Goal: Transaction & Acquisition: Download file/media

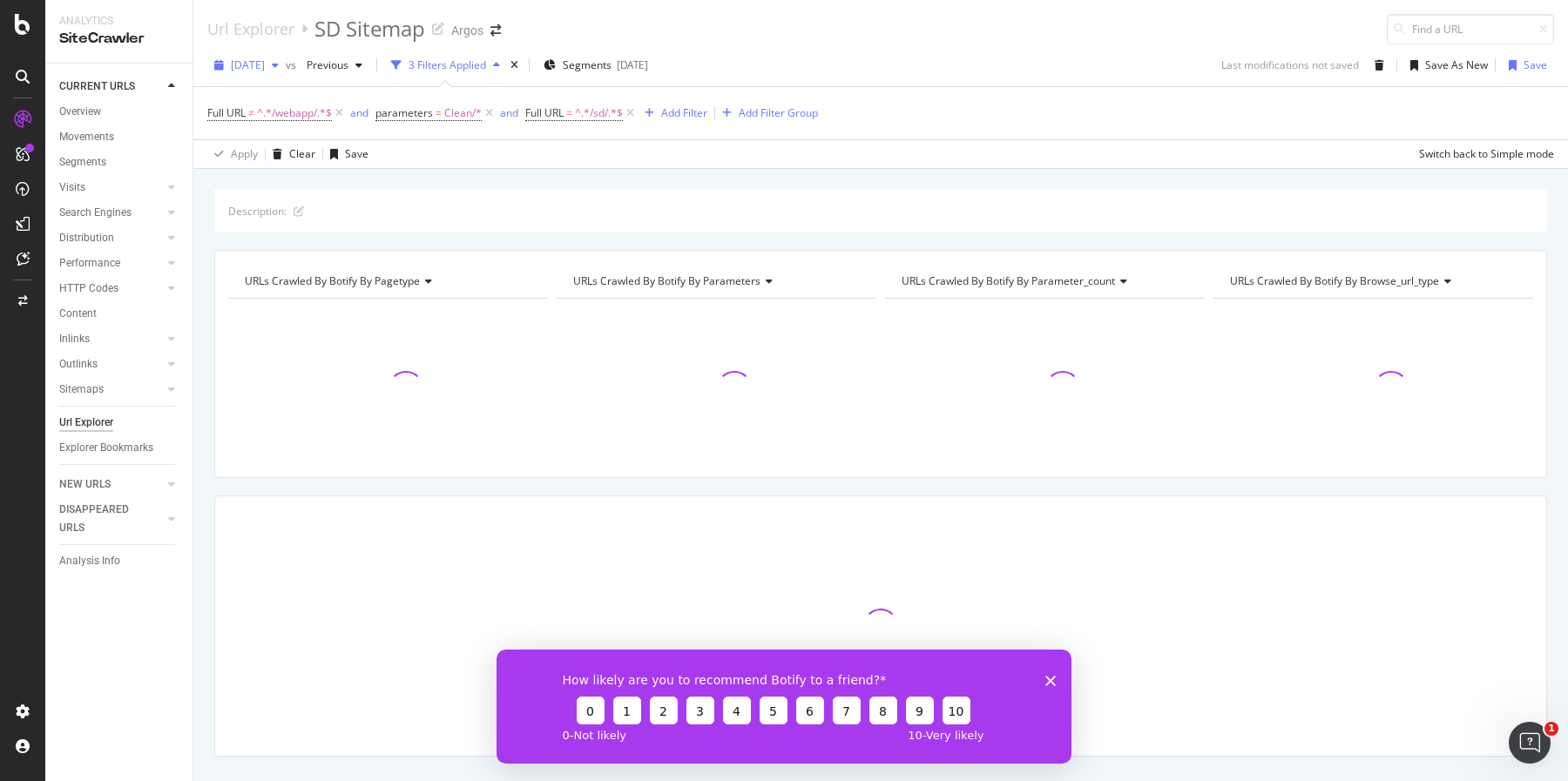
click at [279, 65] on icon "button" at bounding box center [275, 66] width 7 height 11
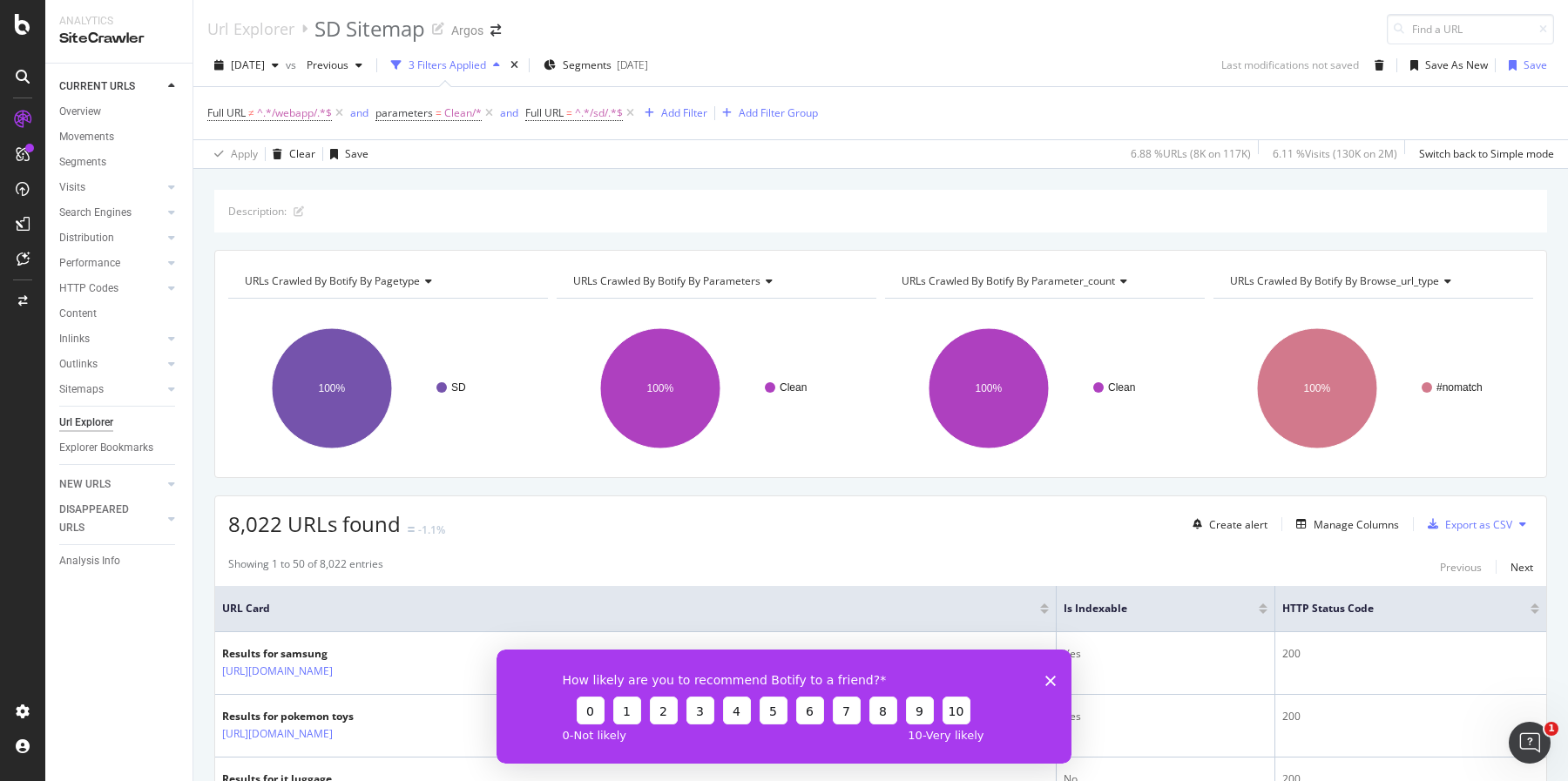
click at [1048, 680] on polygon "Close survey" at bounding box center [1050, 681] width 11 height 11
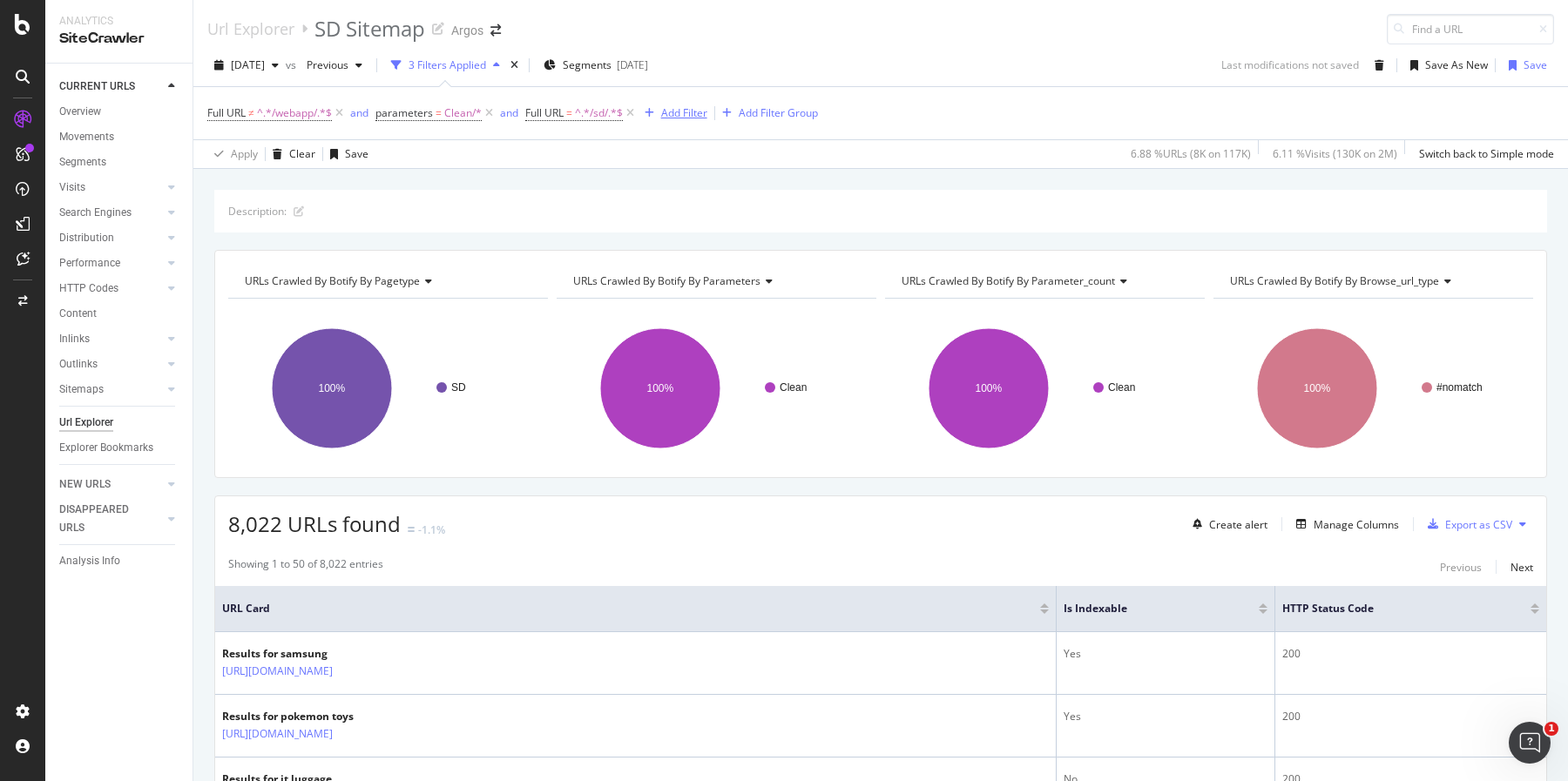
click at [682, 111] on div "Add Filter" at bounding box center [684, 113] width 46 height 15
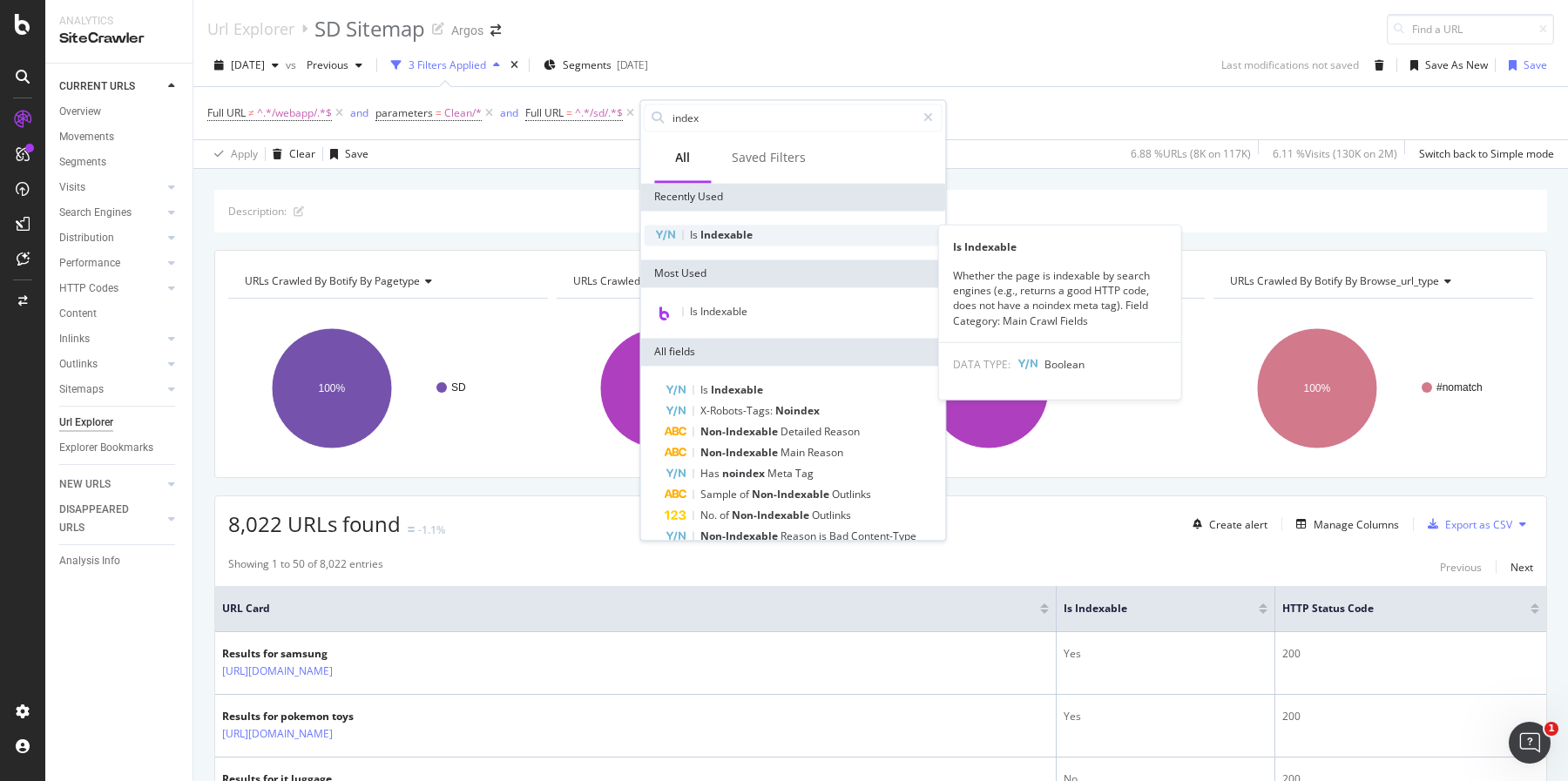
type input "index"
click at [749, 244] on div "Is Indexable" at bounding box center [792, 235] width 298 height 21
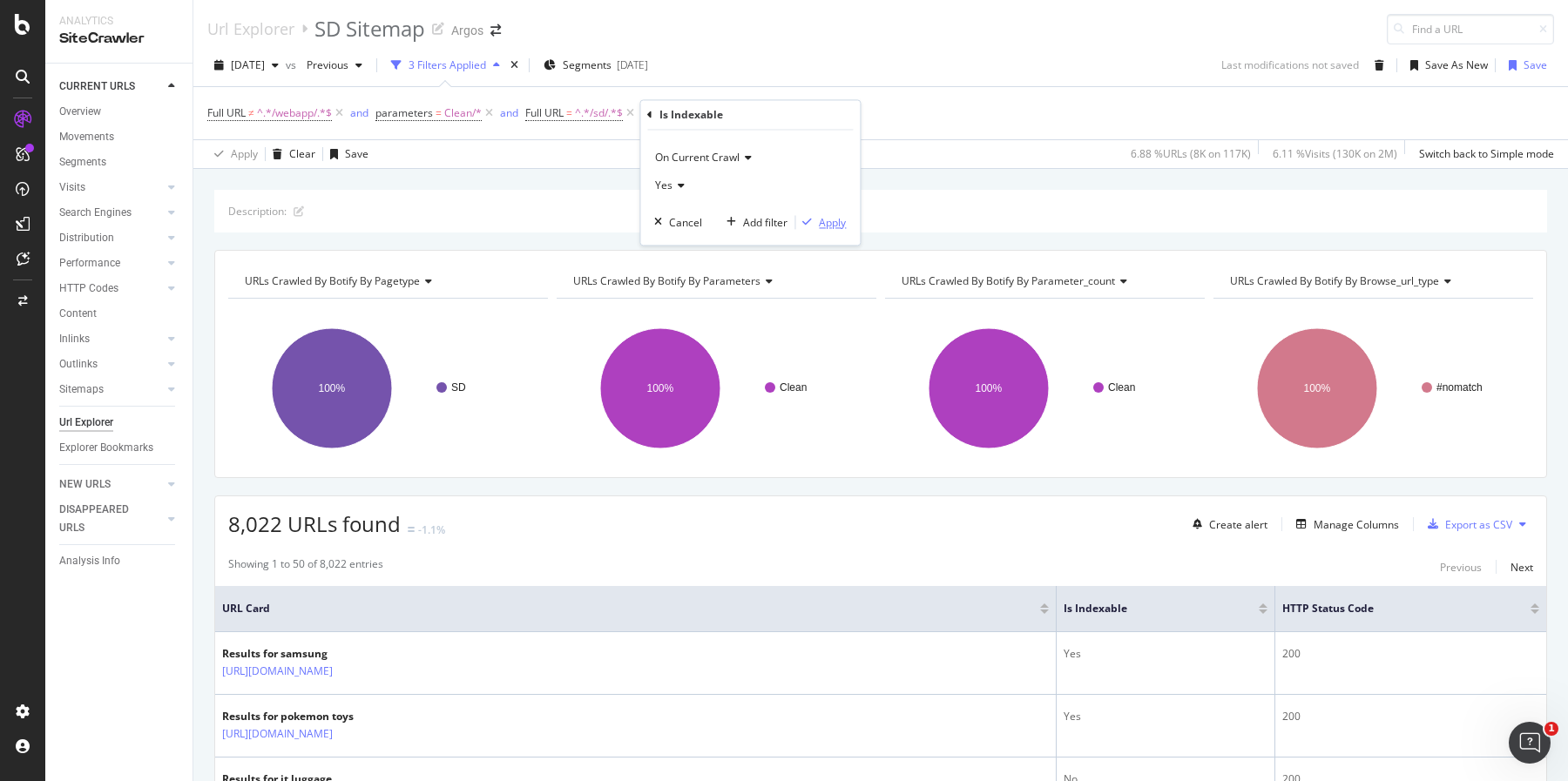
click at [842, 223] on div "Apply" at bounding box center [832, 222] width 27 height 15
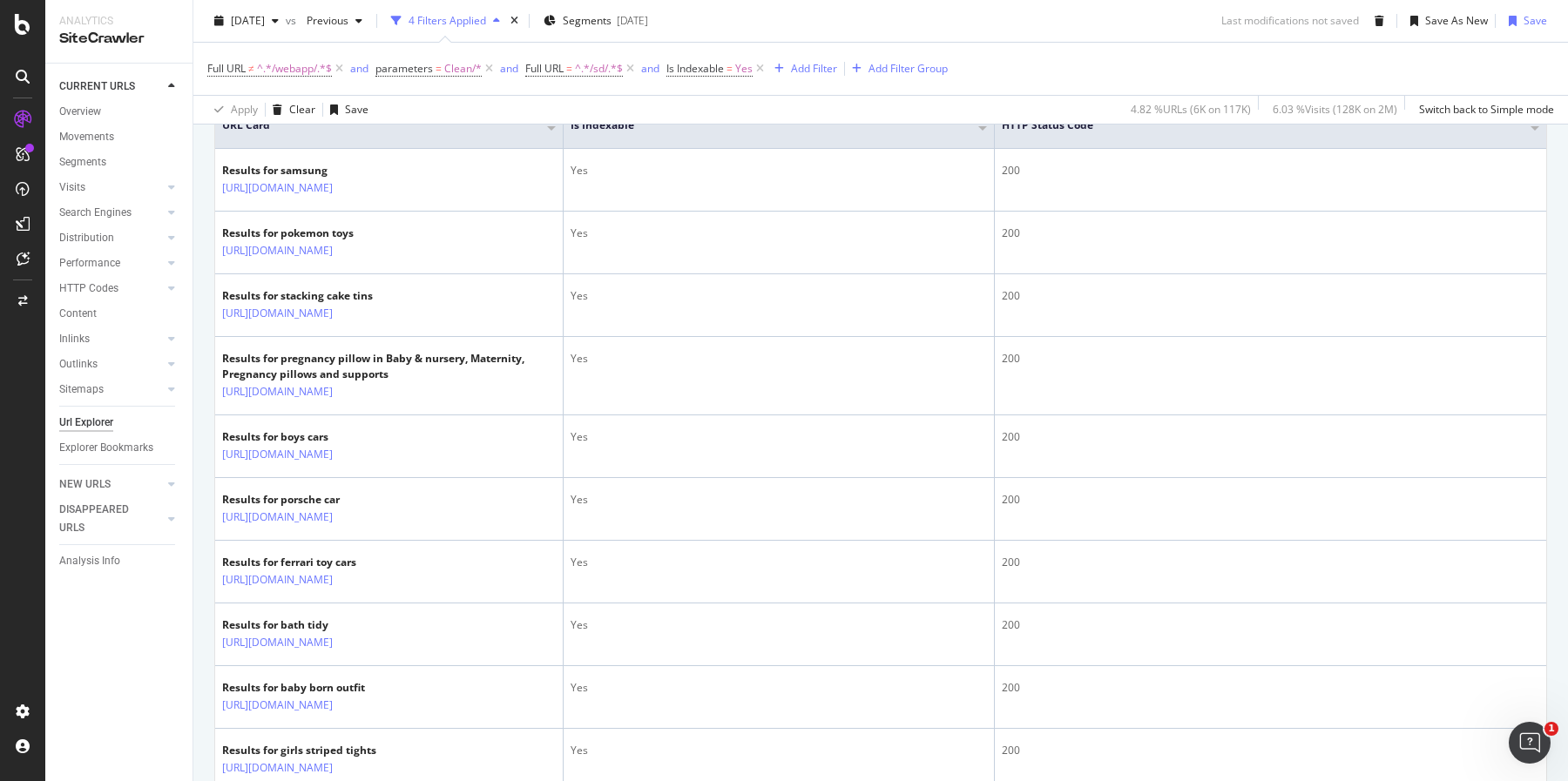
scroll to position [97, 0]
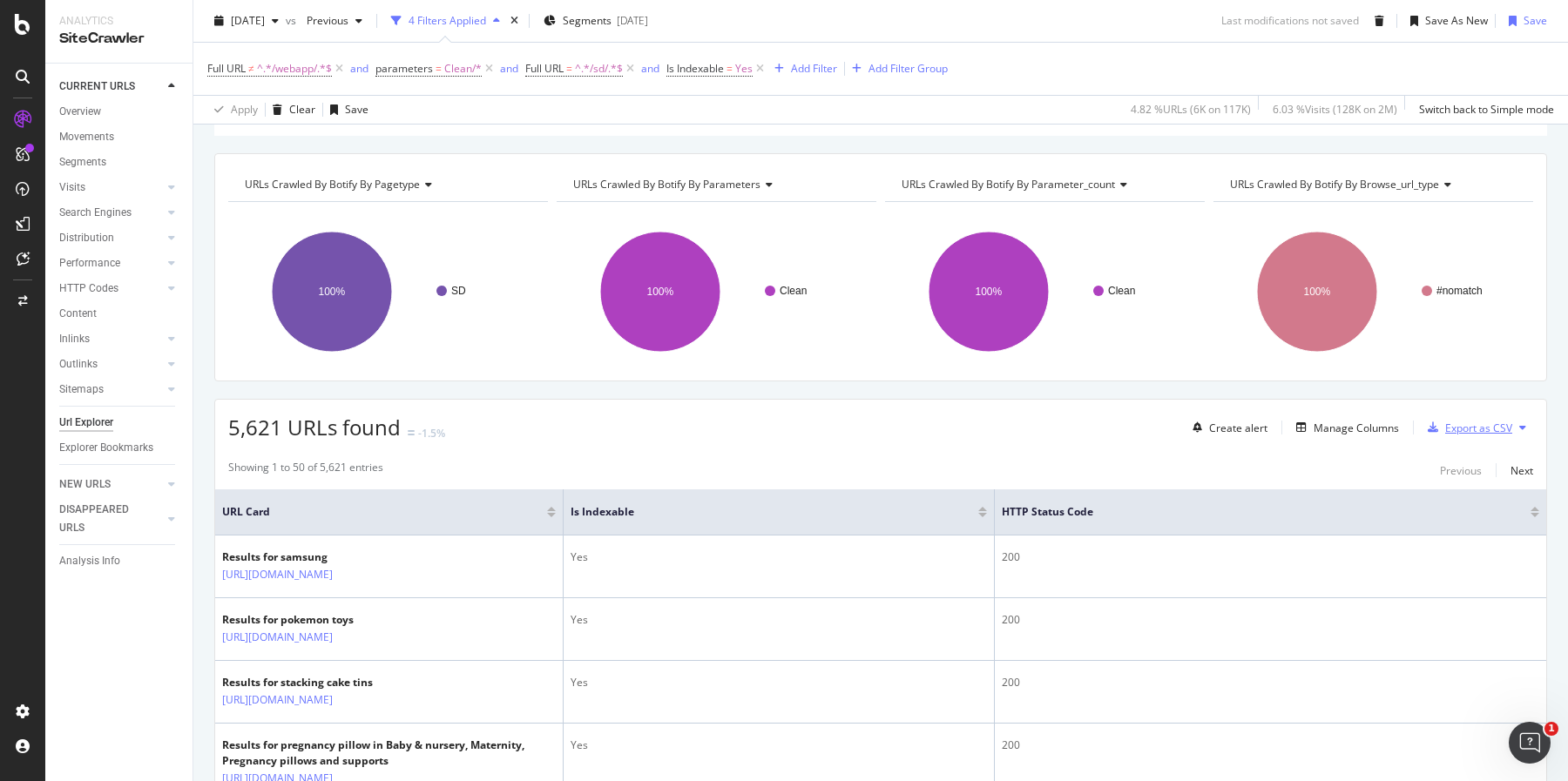
click at [1467, 429] on div "Export as CSV" at bounding box center [1477, 428] width 67 height 15
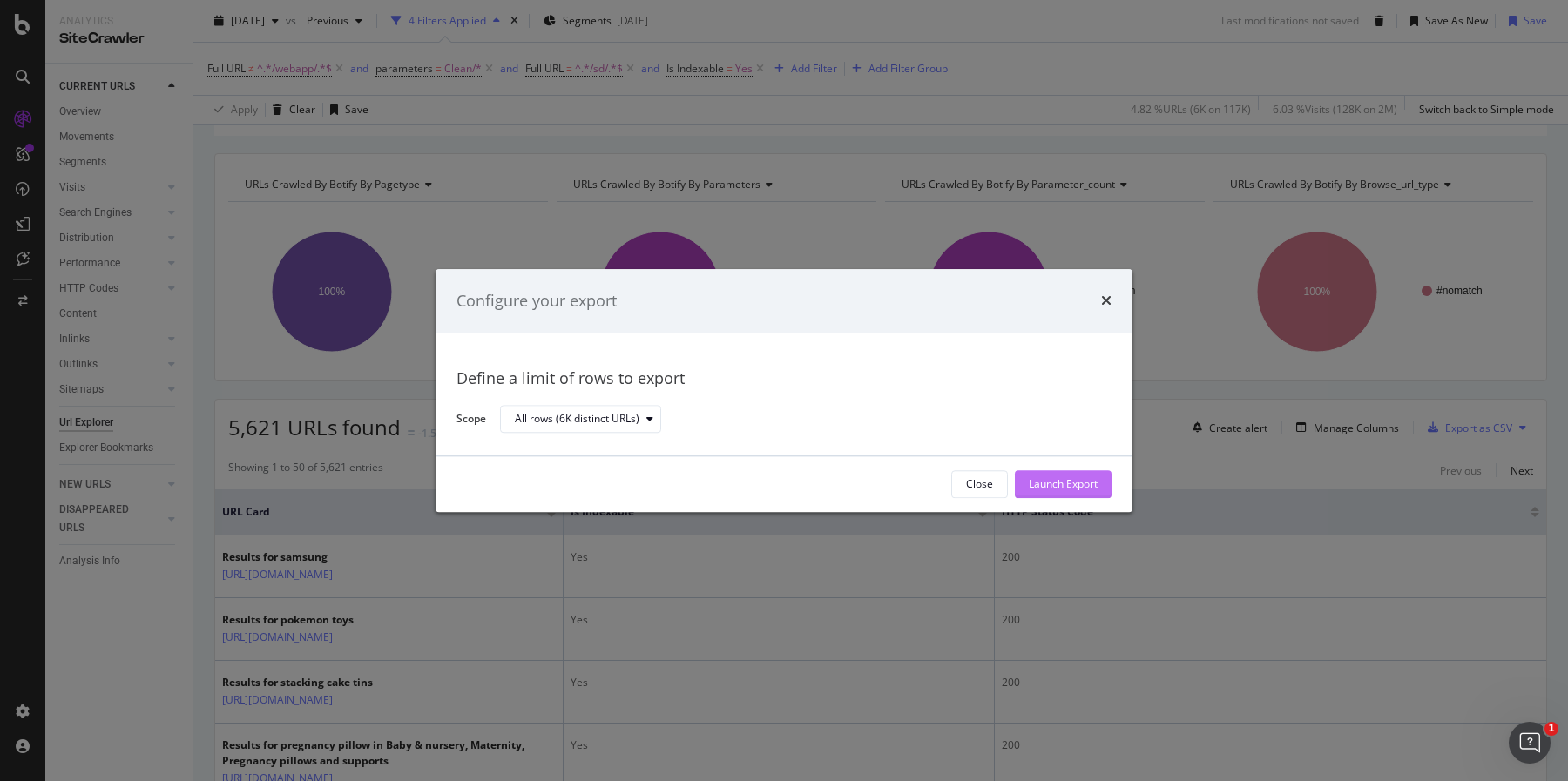
click at [1082, 482] on div "Launch Export" at bounding box center [1063, 484] width 68 height 15
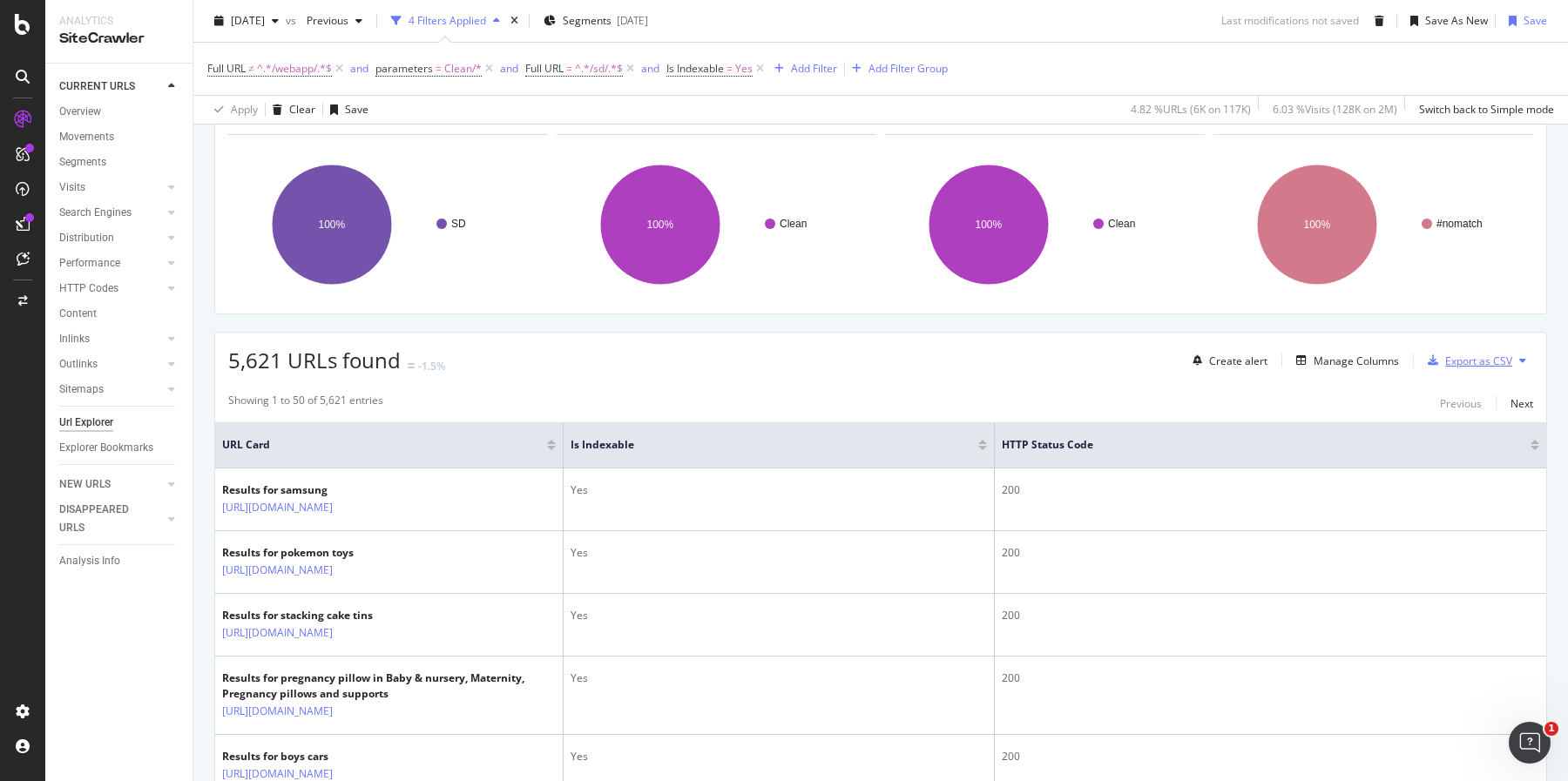
scroll to position [194, 0]
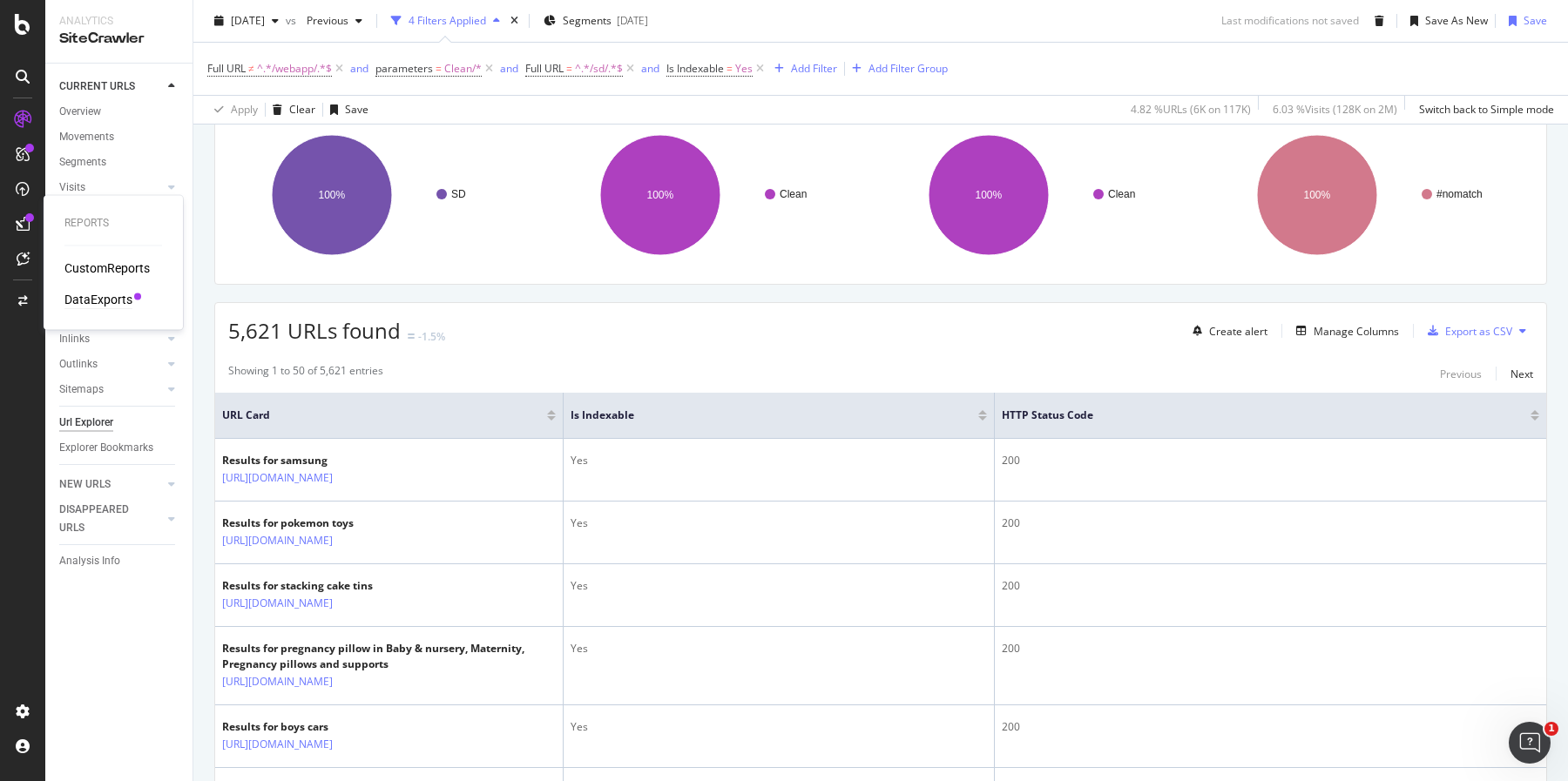
click at [99, 297] on div "DataExports" at bounding box center [99, 300] width 68 height 18
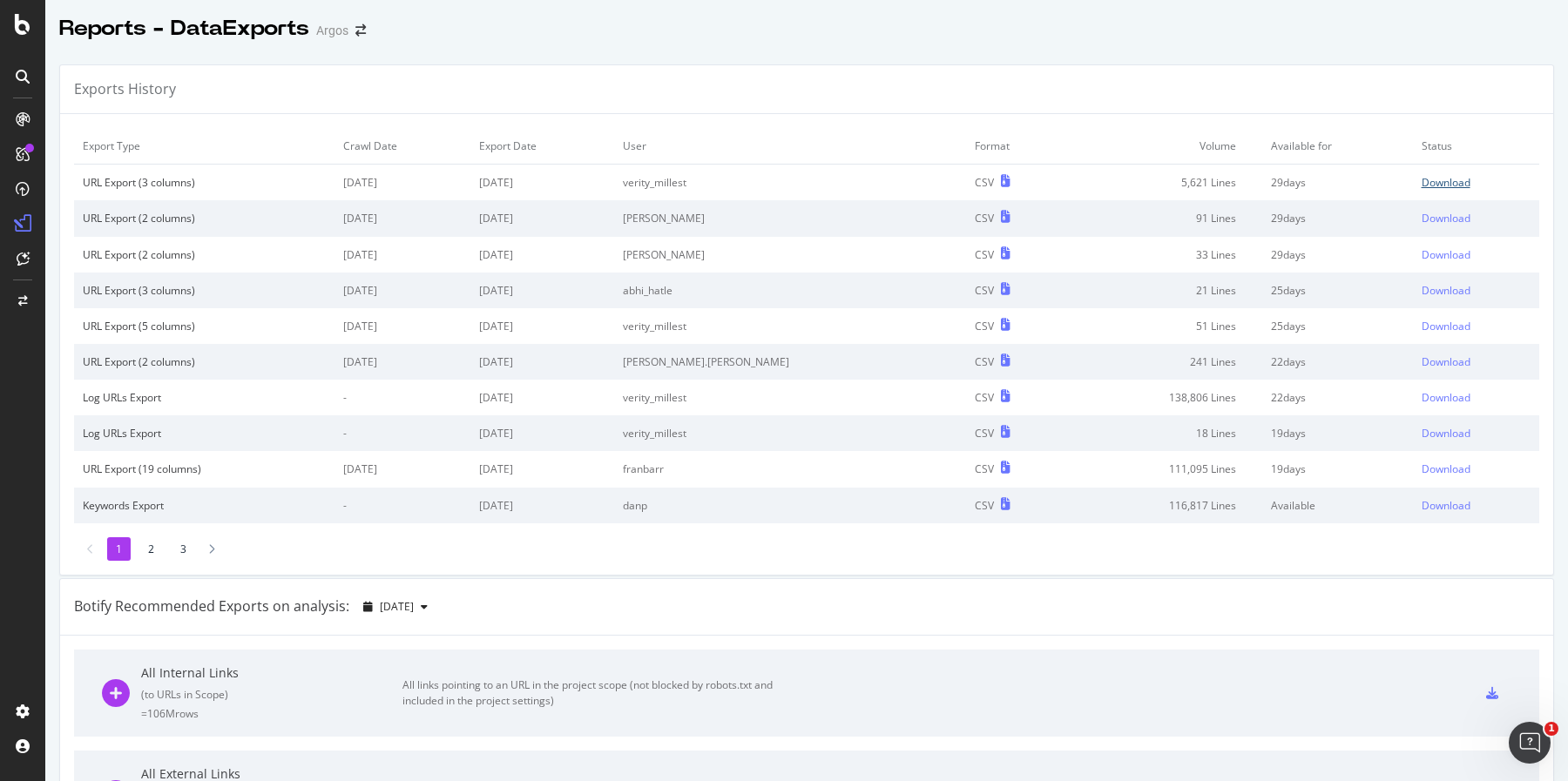
click at [1421, 186] on div "Download" at bounding box center [1445, 182] width 49 height 15
